Goal: Task Accomplishment & Management: Use online tool/utility

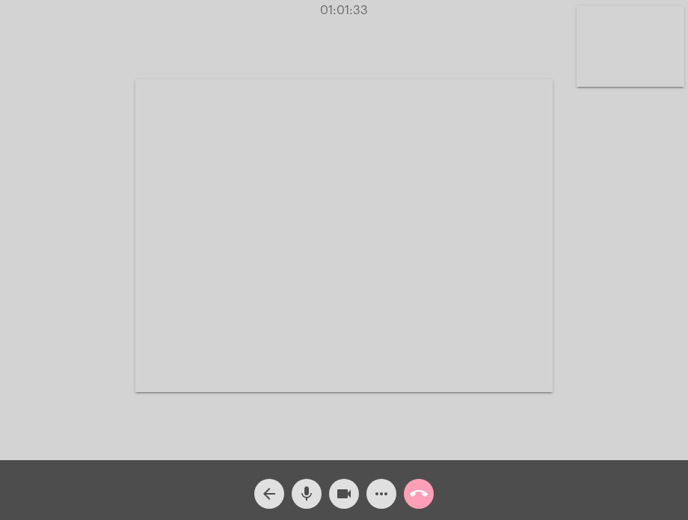
click at [413, 494] on mat-icon "call_end" at bounding box center [419, 494] width 18 height 18
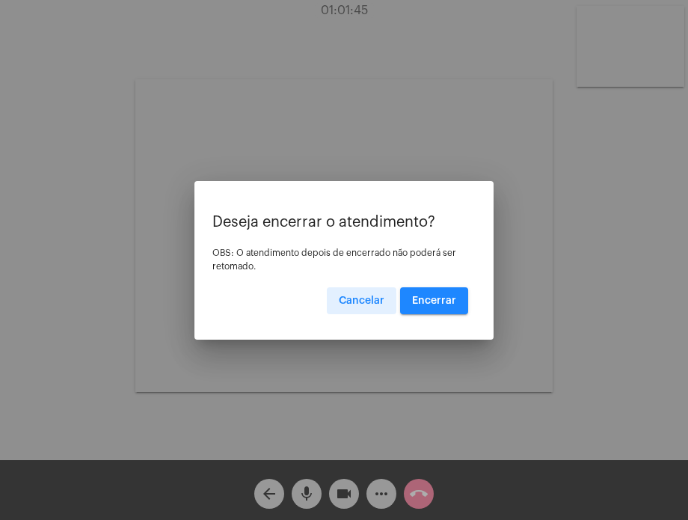
click at [441, 293] on button "Encerrar" at bounding box center [434, 300] width 68 height 27
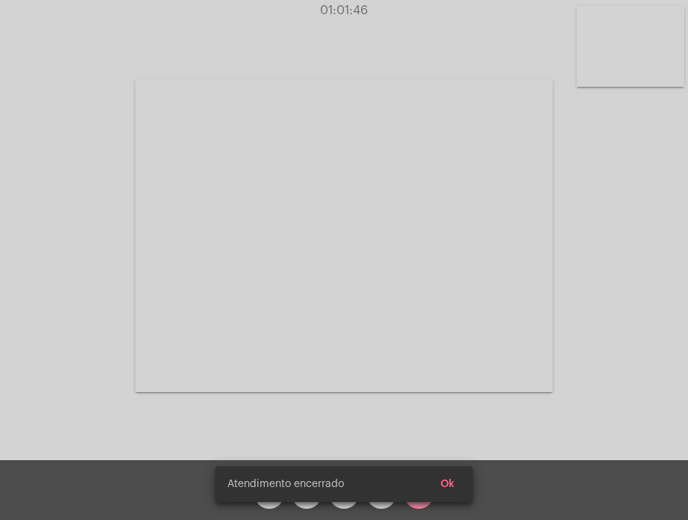
click at [441, 293] on video at bounding box center [344, 235] width 418 height 313
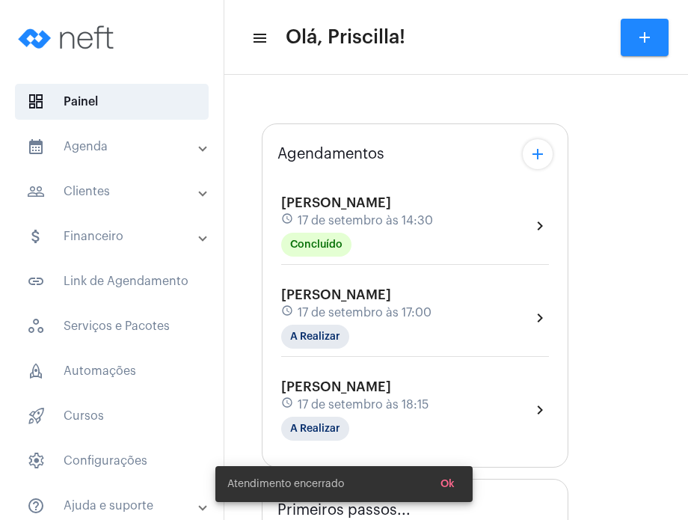
type input "[URL][DOMAIN_NAME][PERSON_NAME][PERSON_NAME]"
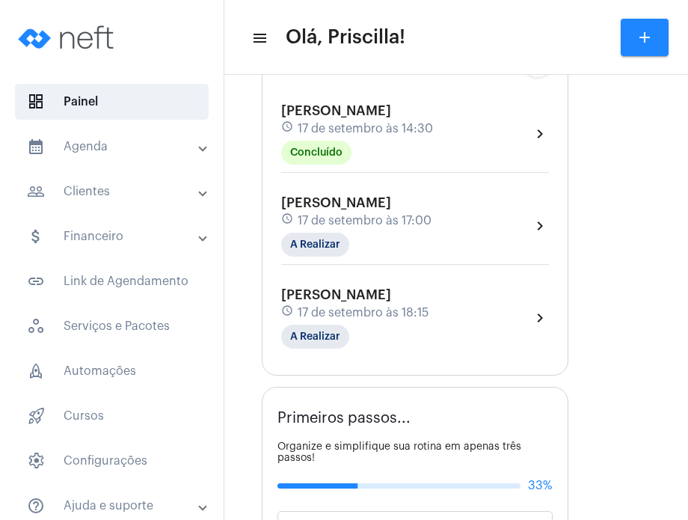
scroll to position [251, 0]
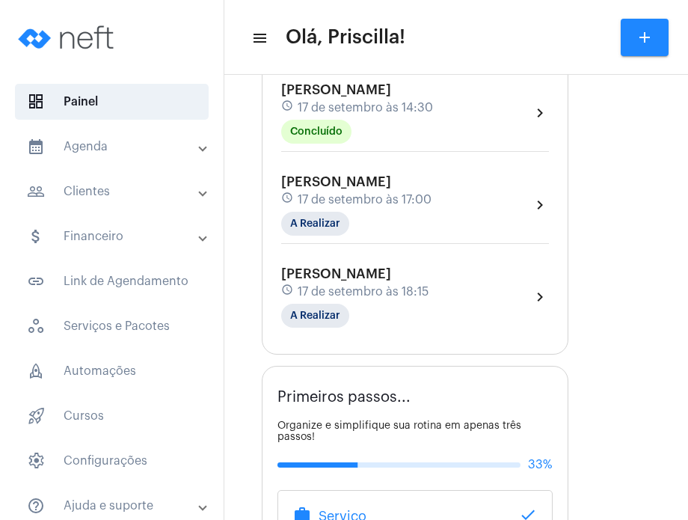
click at [507, 276] on div "[PERSON_NAME] schedule 17 de setembro às 18:15 A Realizar chevron_right" at bounding box center [415, 296] width 268 height 61
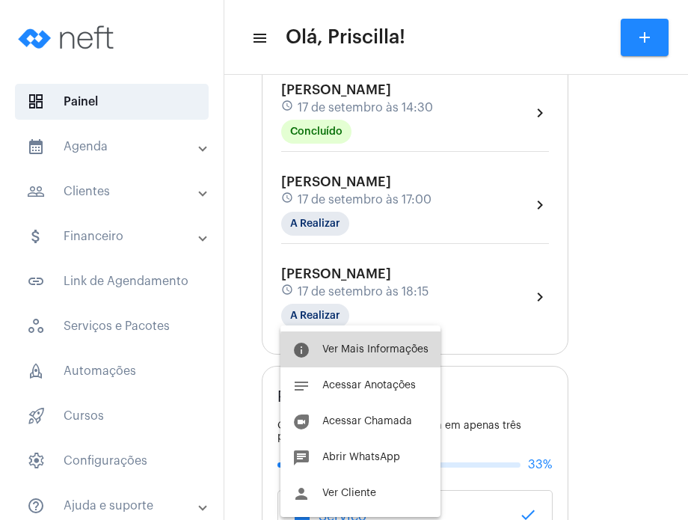
click at [424, 355] on button "info Ver Mais Informações" at bounding box center [361, 349] width 160 height 36
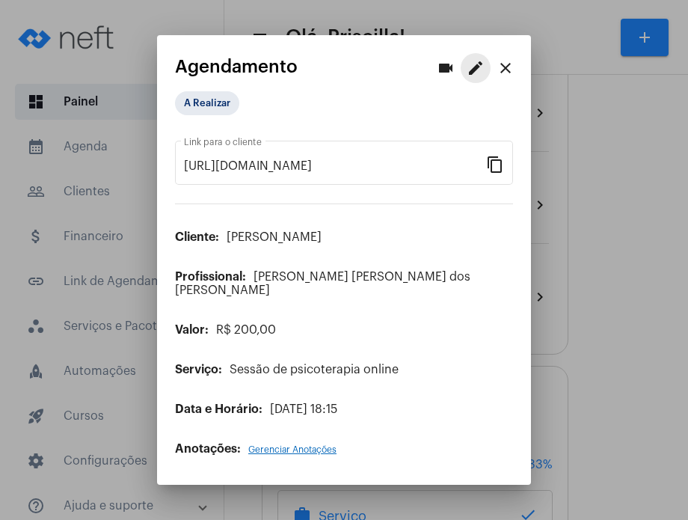
click at [476, 70] on mat-icon "edit" at bounding box center [476, 68] width 18 height 18
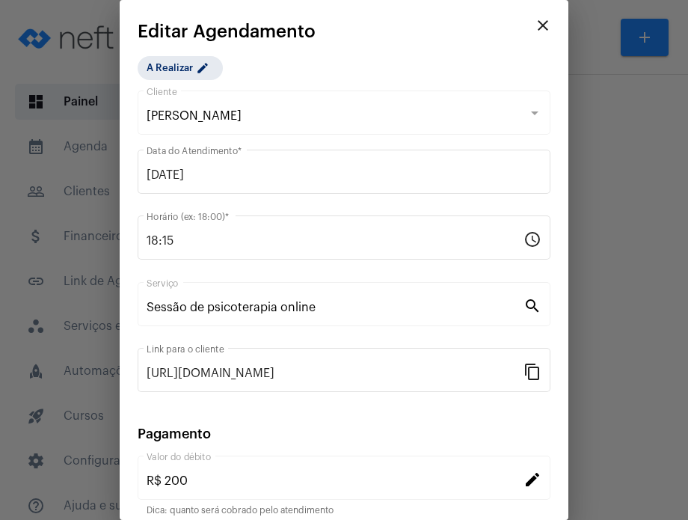
scroll to position [122, 0]
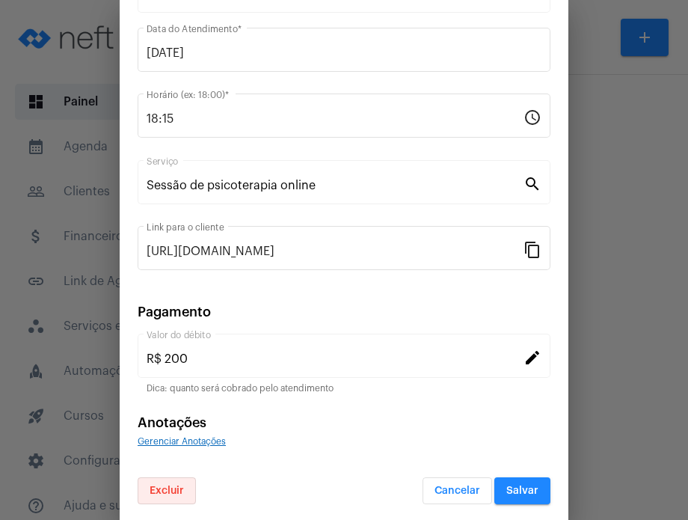
click at [170, 489] on span "Excluir" at bounding box center [167, 491] width 34 height 10
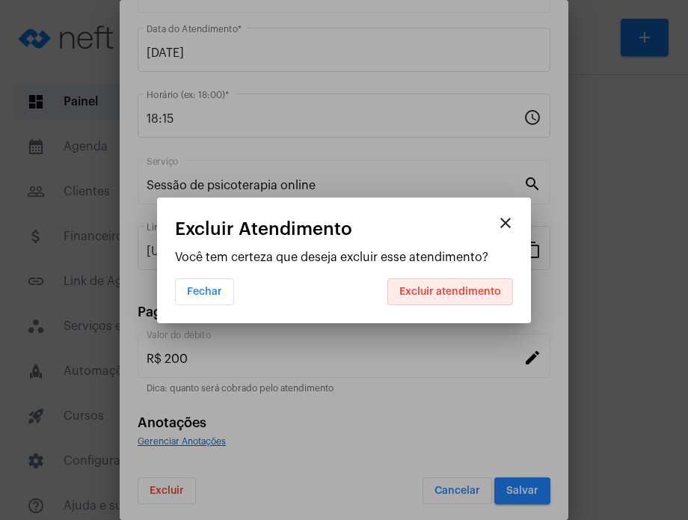
click at [449, 279] on button "Excluir atendimento" at bounding box center [451, 291] width 126 height 27
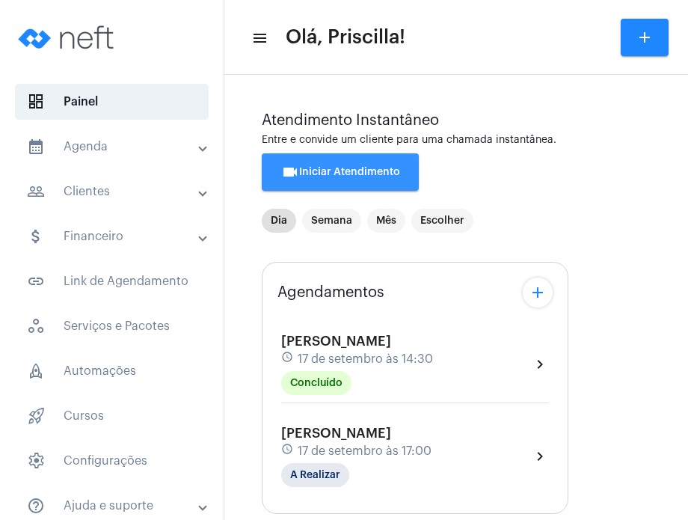
click at [414, 168] on button "videocam Iniciar Atendimento" at bounding box center [340, 171] width 157 height 37
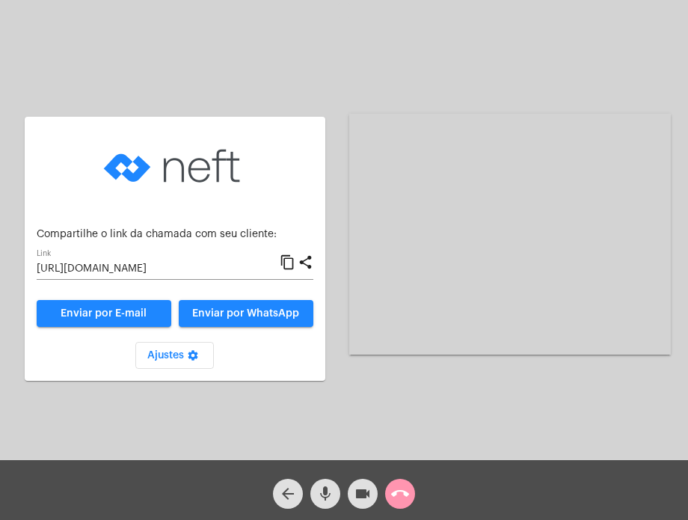
click at [290, 264] on mat-icon "content_copy" at bounding box center [288, 263] width 16 height 18
click at [354, 494] on mat-icon "videocam" at bounding box center [363, 494] width 18 height 18
click at [332, 495] on mat-icon "mic" at bounding box center [326, 494] width 18 height 18
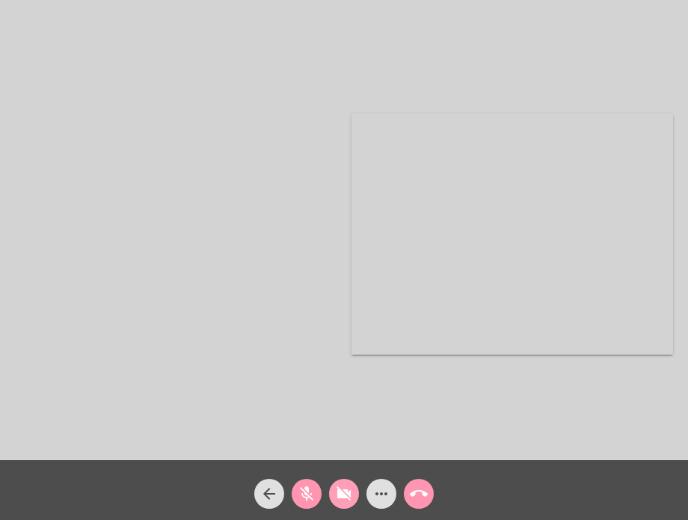
click at [332, 495] on button "videocam_off" at bounding box center [344, 494] width 30 height 30
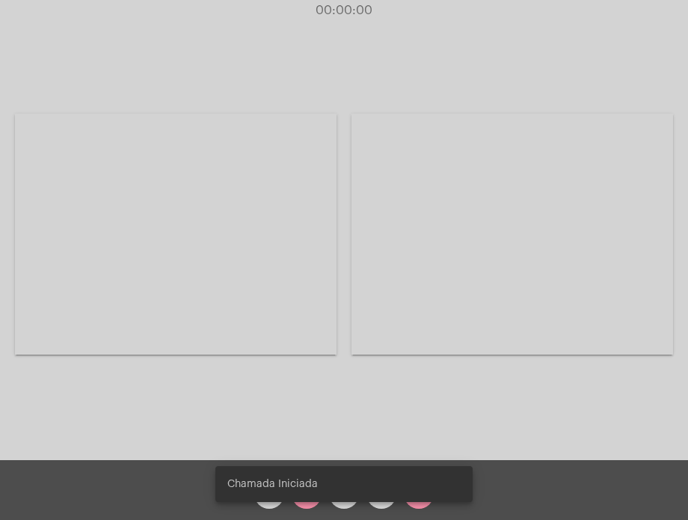
click at [309, 493] on snack-bar-container "Chamada Iniciada" at bounding box center [343, 484] width 257 height 36
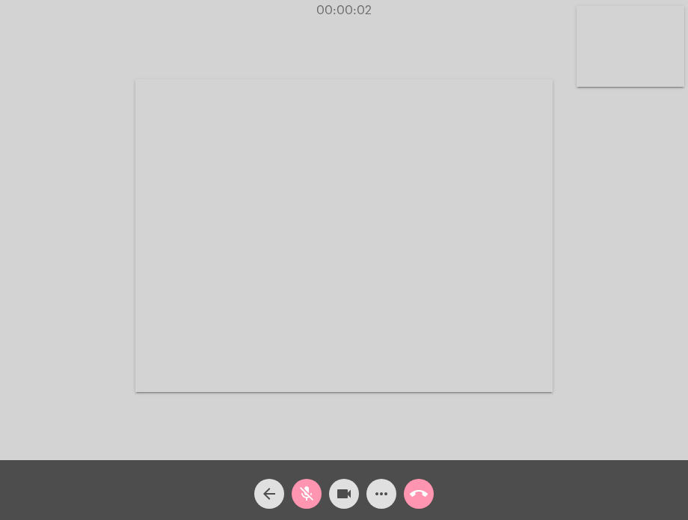
click at [308, 498] on mat-icon "mic_off" at bounding box center [307, 494] width 18 height 18
